Goal: Information Seeking & Learning: Learn about a topic

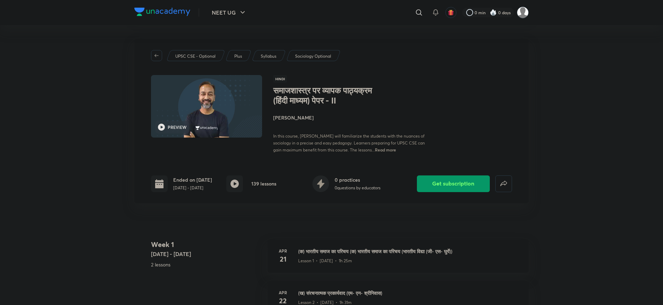
click at [227, 10] on button "NEET UG" at bounding box center [228, 13] width 43 height 14
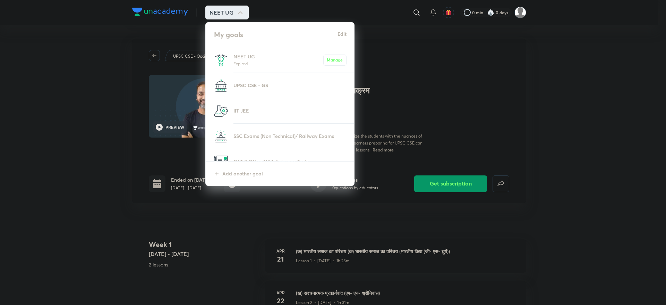
click at [262, 85] on p "UPSC CSE - GS" at bounding box center [289, 85] width 113 height 7
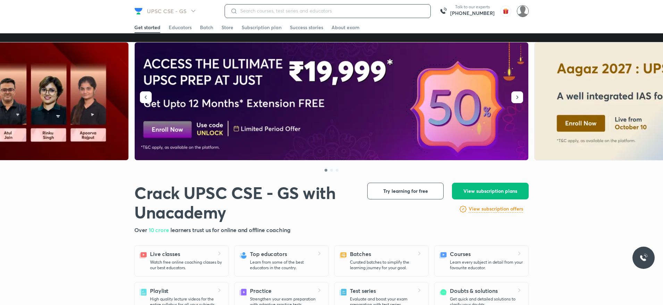
click at [351, 14] on input at bounding box center [330, 11] width 187 height 6
type input "moica"
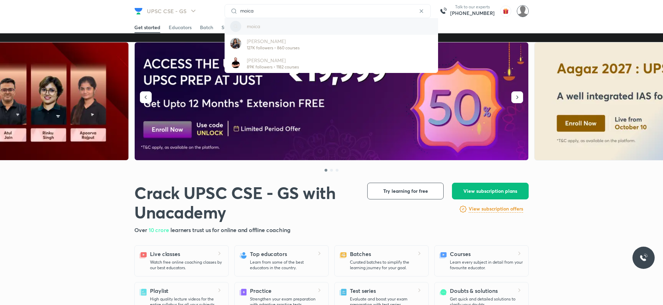
click at [275, 22] on div "moica" at bounding box center [330, 26] width 213 height 17
click at [270, 2] on div "UPSC CSE - GS moica moica Megha Khandelwal 127K followers • 860 courses Durgesh…" at bounding box center [331, 11] width 394 height 22
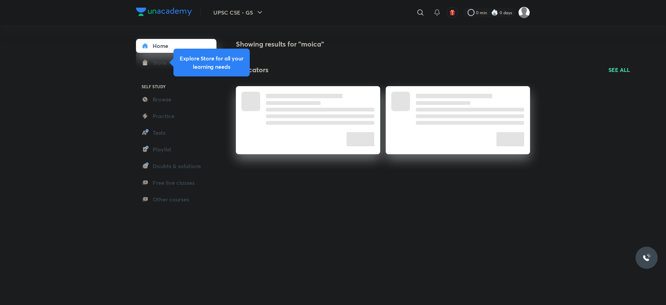
click at [268, 12] on button "UPSC CSE - GS" at bounding box center [238, 13] width 59 height 14
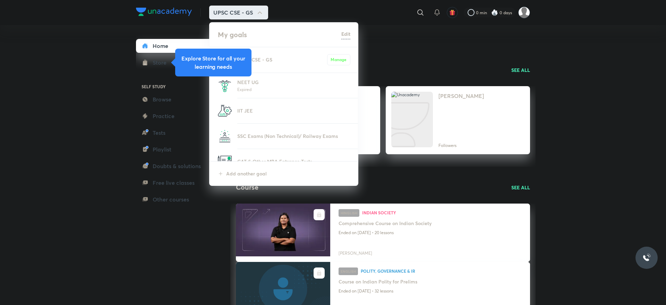
click at [420, 15] on div at bounding box center [333, 152] width 666 height 305
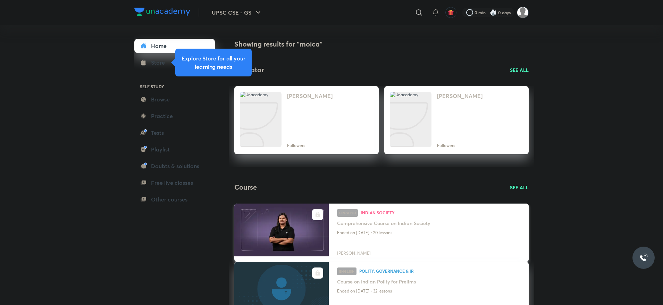
click at [371, 225] on h4 "Comprehensive Course on Indian Society" at bounding box center [428, 223] width 183 height 9
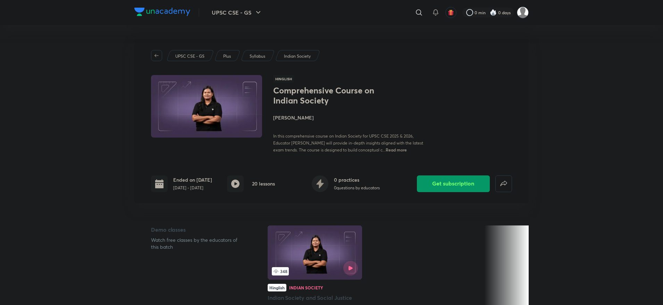
click at [305, 59] on p "Indian Society" at bounding box center [297, 56] width 27 height 6
click at [251, 12] on button "UPSC CSE - GS" at bounding box center [236, 13] width 59 height 14
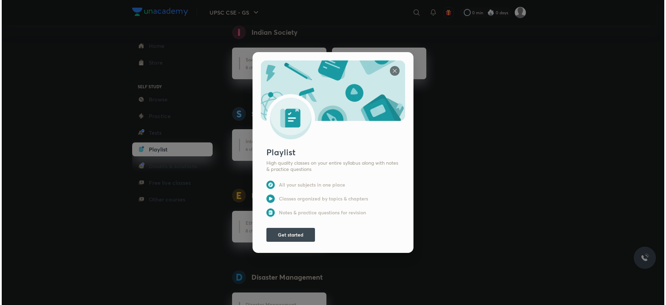
scroll to position [956, 0]
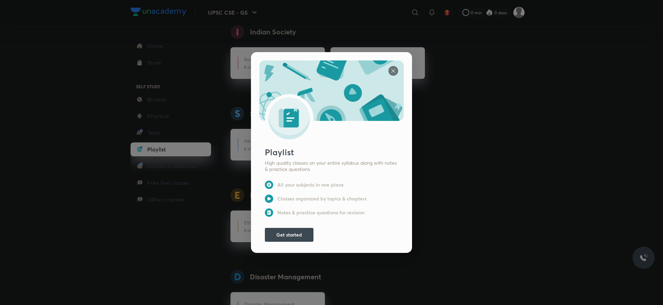
click at [388, 66] on img at bounding box center [393, 71] width 10 height 10
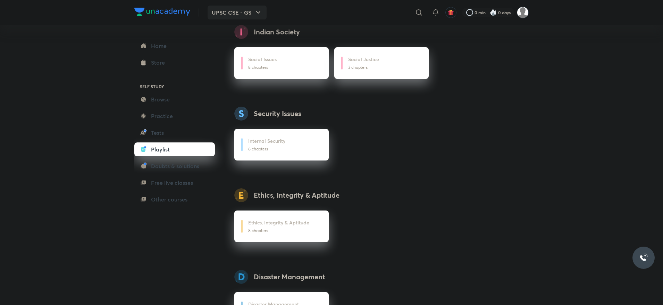
click at [250, 16] on button "UPSC CSE - GS" at bounding box center [236, 13] width 59 height 14
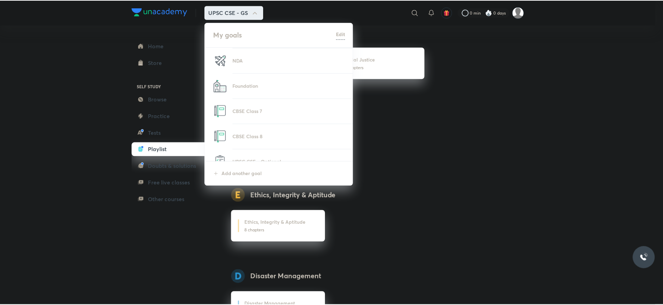
scroll to position [468, 0]
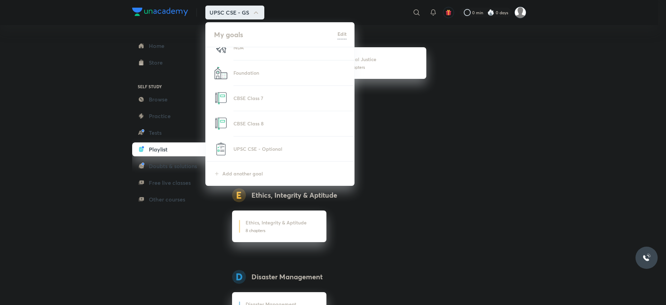
click at [290, 142] on li "UPSC CSE - Optional" at bounding box center [280, 148] width 149 height 25
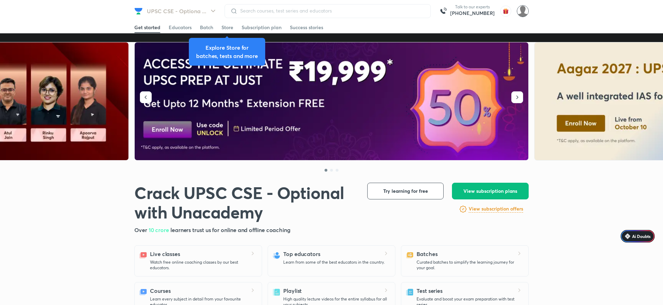
click at [304, 17] on div at bounding box center [327, 11] width 206 height 14
click at [318, 13] on input at bounding box center [330, 11] width 187 height 6
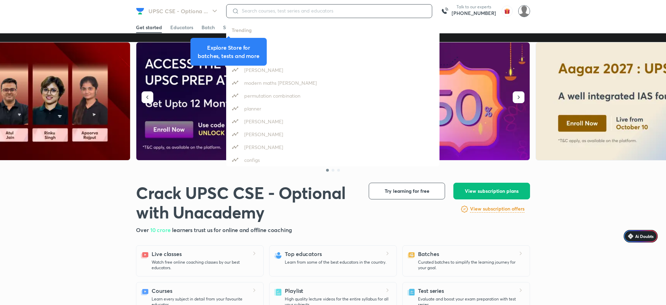
click at [308, 12] on input at bounding box center [332, 11] width 187 height 6
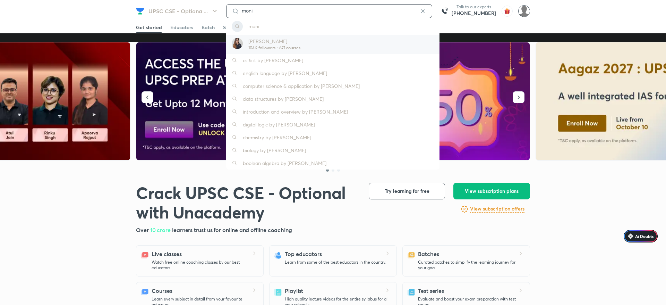
type input "moni"
click at [261, 45] on p "104K followers • 671 courses" at bounding box center [274, 48] width 52 height 6
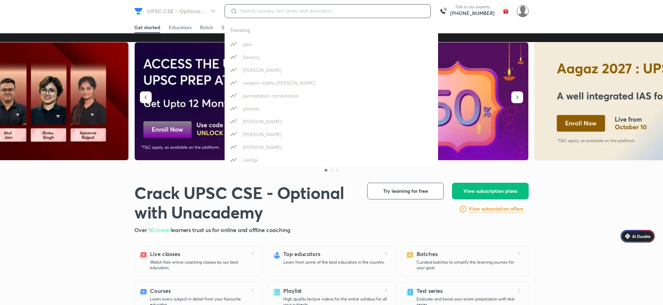
click at [282, 10] on input at bounding box center [330, 11] width 187 height 6
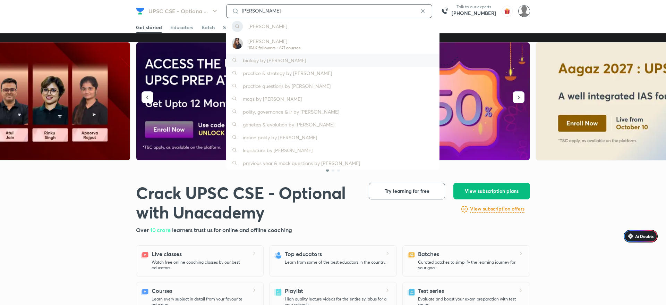
type input "monica"
click at [304, 61] on div "biology by monica sharma" at bounding box center [332, 60] width 213 height 13
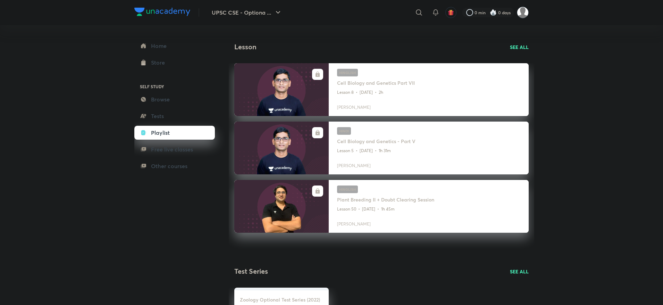
scroll to position [416, 0]
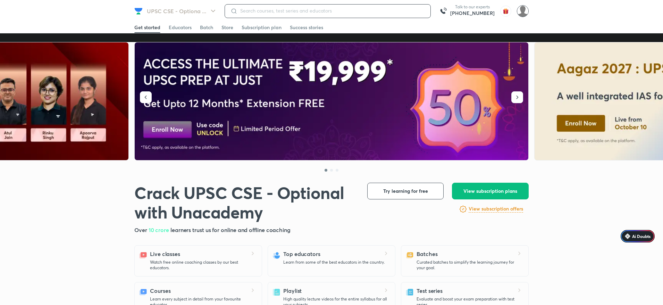
click at [294, 11] on input at bounding box center [330, 11] width 187 height 6
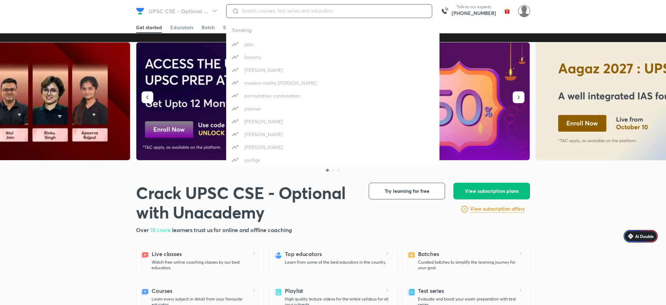
click at [294, 11] on input at bounding box center [332, 11] width 187 height 6
type input "monica"
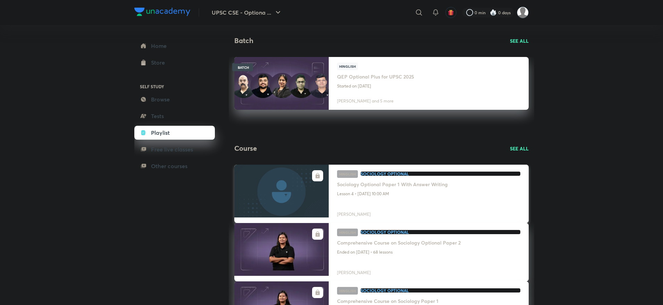
scroll to position [156, 0]
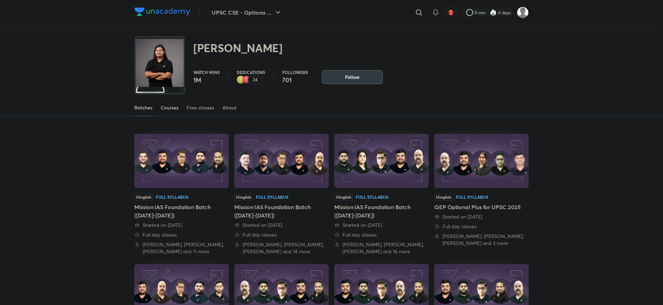
click at [175, 110] on div "Courses" at bounding box center [170, 107] width 18 height 7
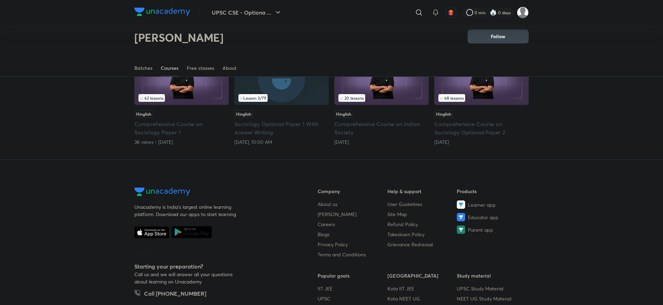
scroll to position [31, 0]
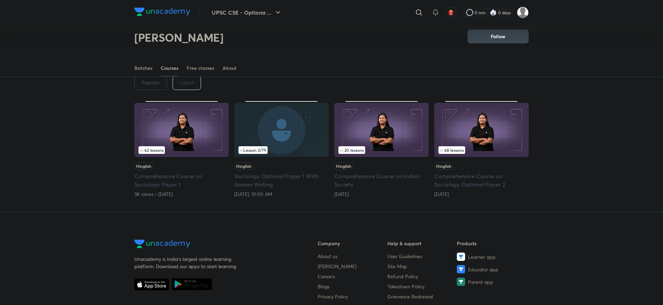
drag, startPoint x: 138, startPoint y: 40, endPoint x: 238, endPoint y: 40, distance: 99.6
click at [238, 40] on div "Monica Mandhanya Follow" at bounding box center [331, 34] width 394 height 38
copy h2 "[PERSON_NAME]"
